Goal: Navigation & Orientation: Find specific page/section

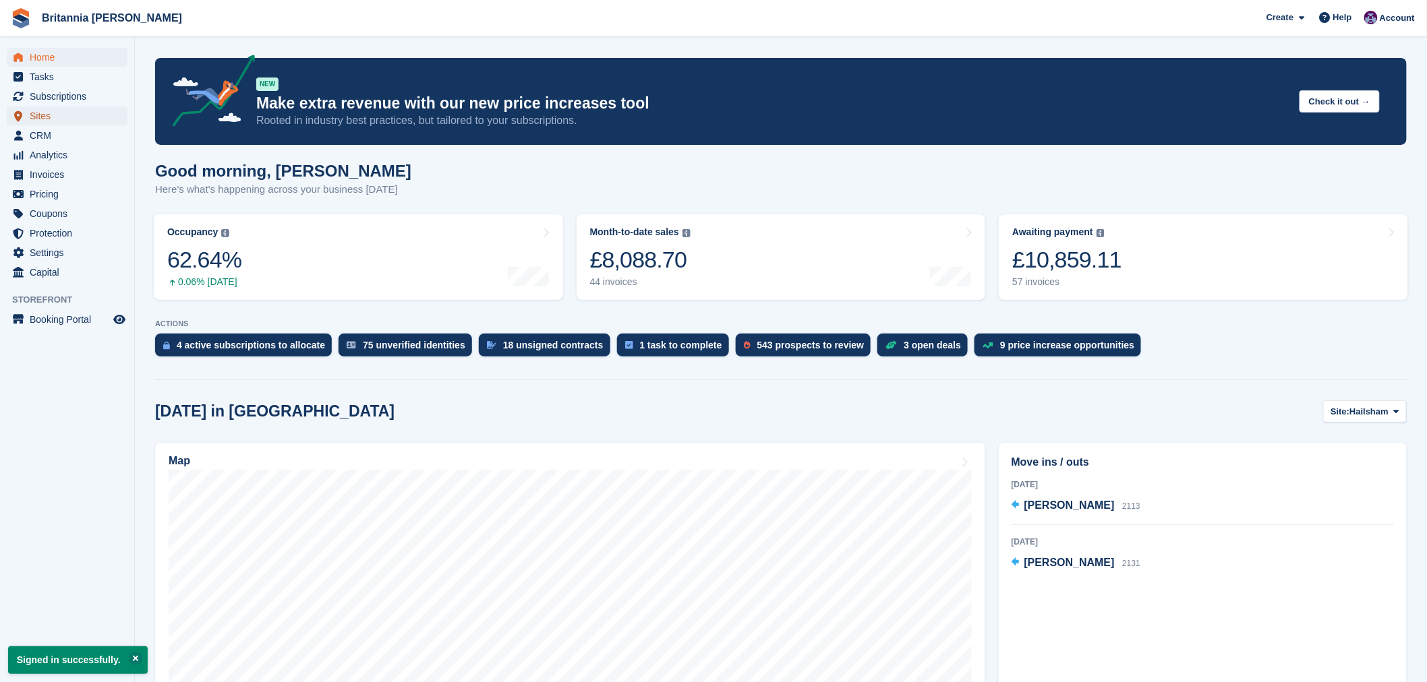
click at [32, 119] on span "Sites" at bounding box center [70, 116] width 81 height 19
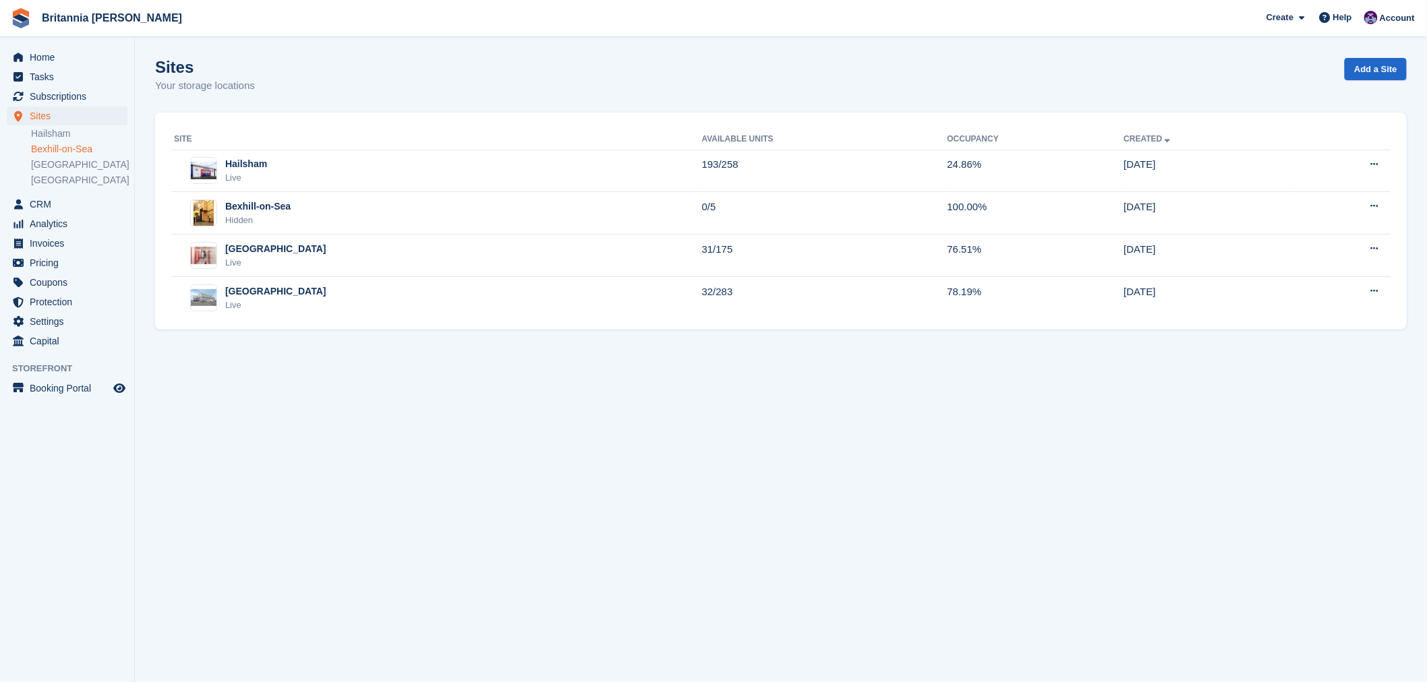
click at [61, 146] on link "Bexhill-on-Sea" at bounding box center [79, 149] width 96 height 13
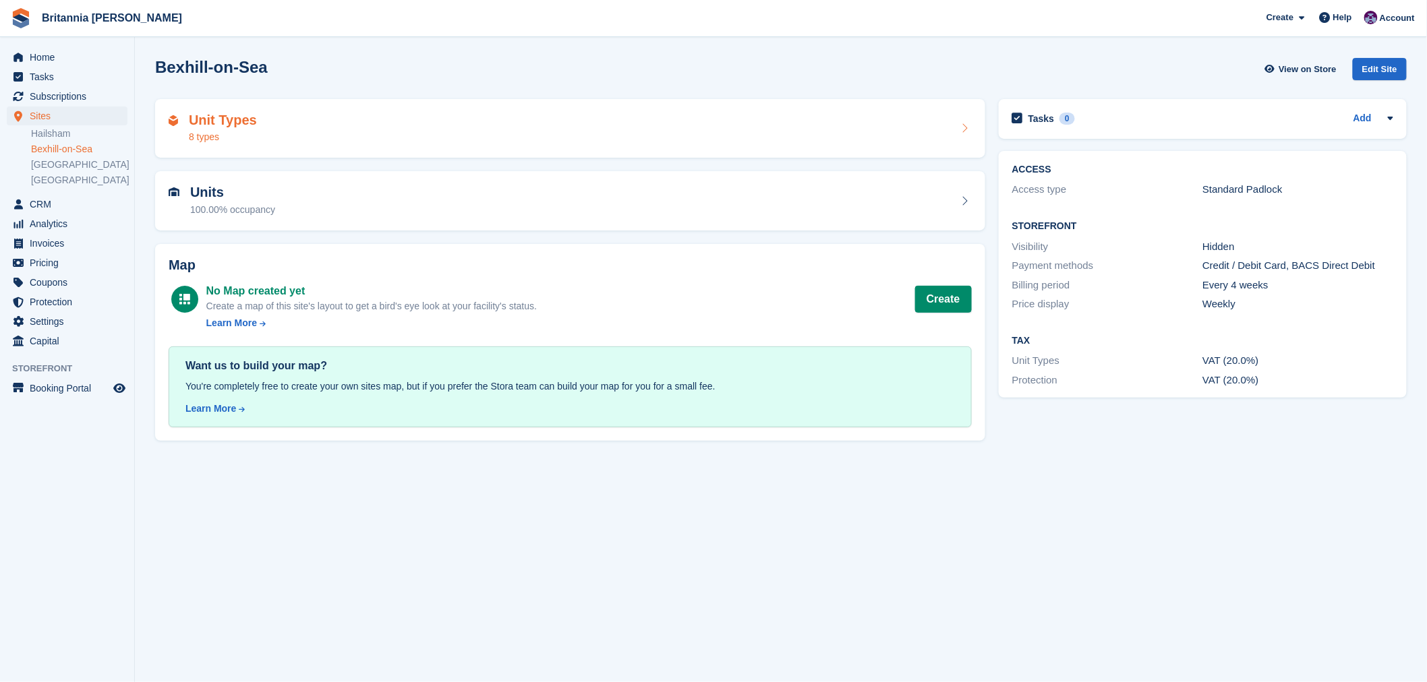
click at [263, 124] on div "Unit Types 8 types" at bounding box center [570, 129] width 803 height 32
